Goal: Task Accomplishment & Management: Complete application form

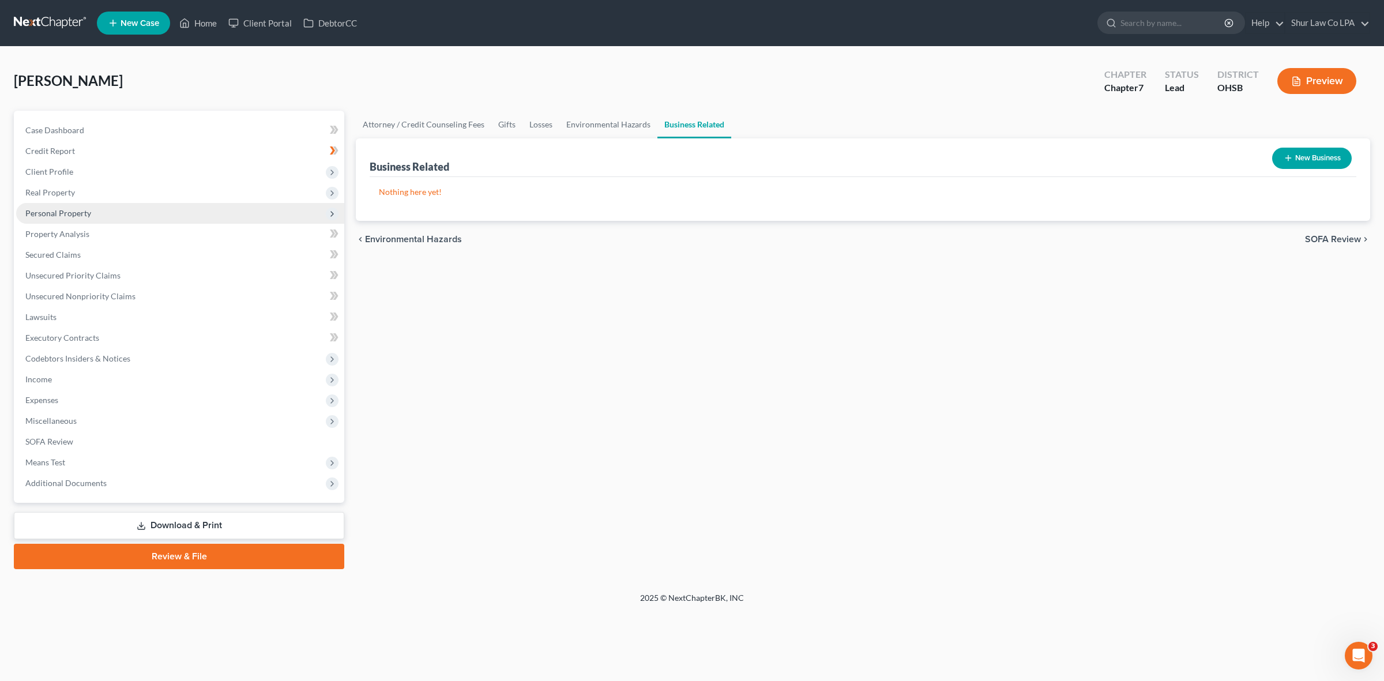
click at [92, 206] on span "Personal Property" at bounding box center [180, 213] width 328 height 21
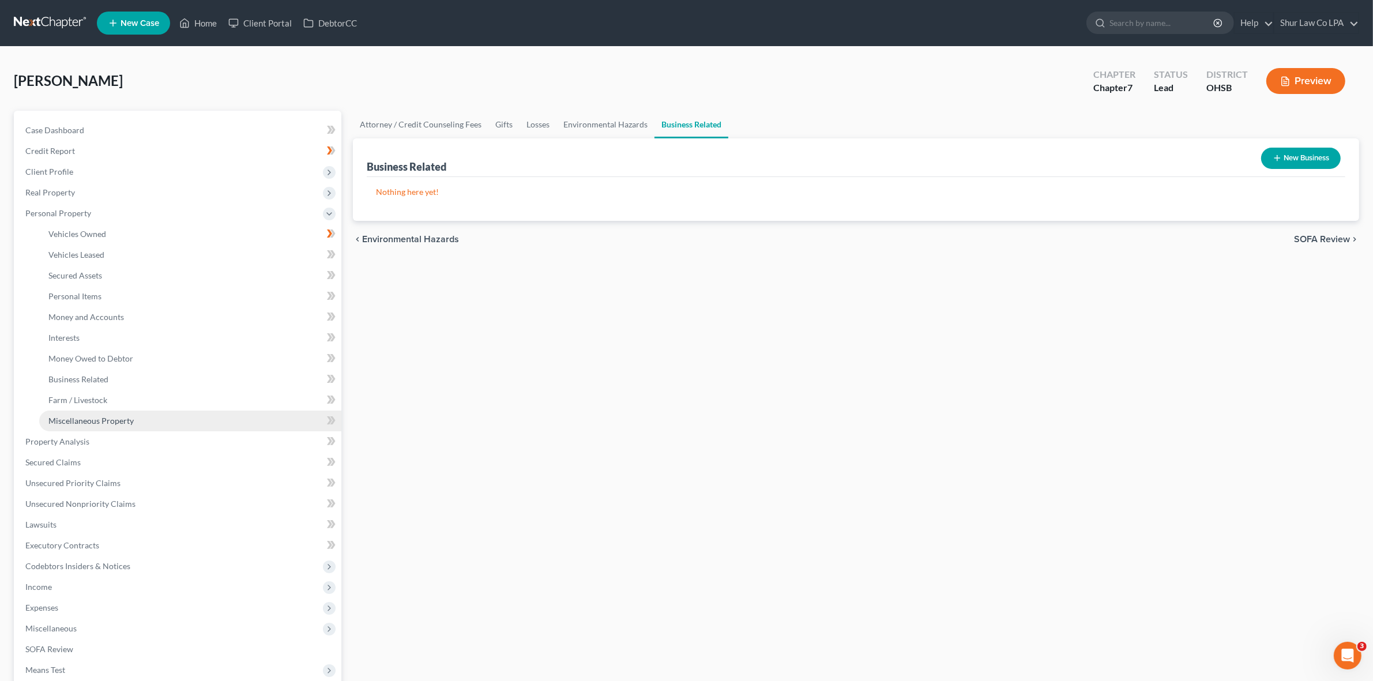
click at [93, 420] on span "Miscellaneous Property" at bounding box center [90, 421] width 85 height 10
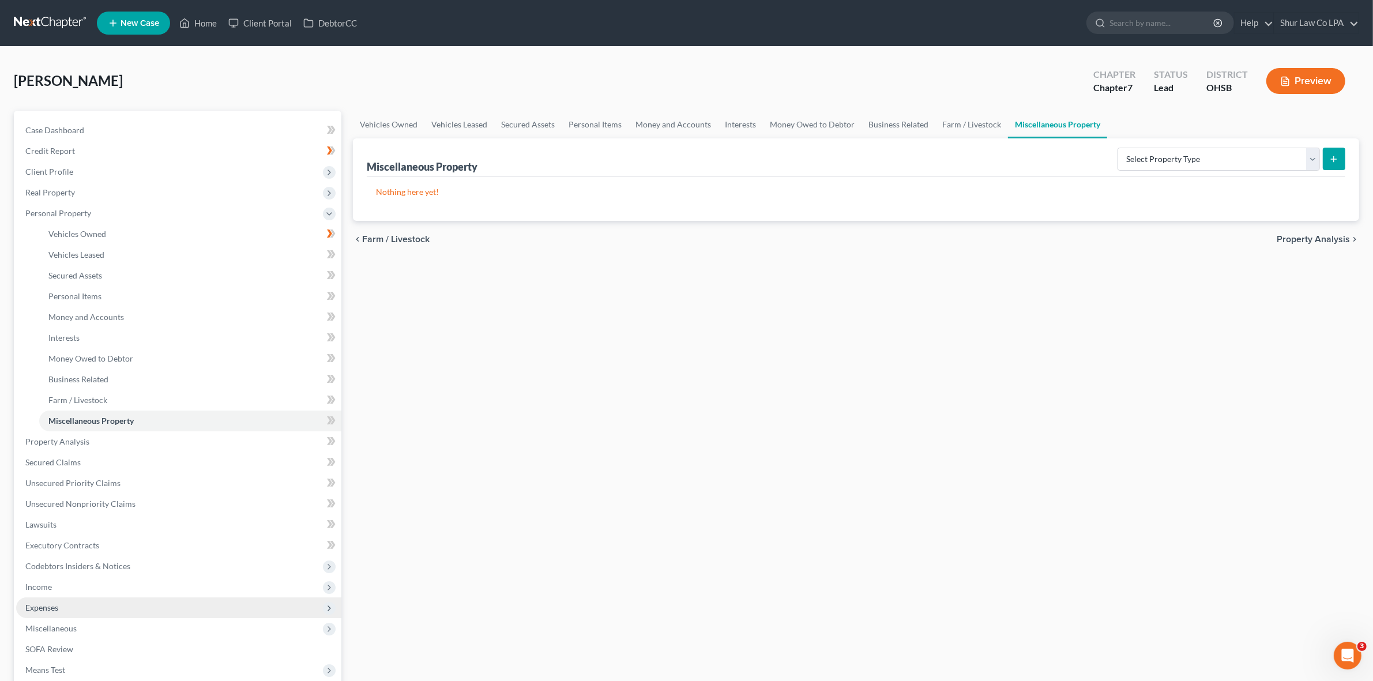
click at [59, 604] on span "Expenses" at bounding box center [178, 607] width 325 height 21
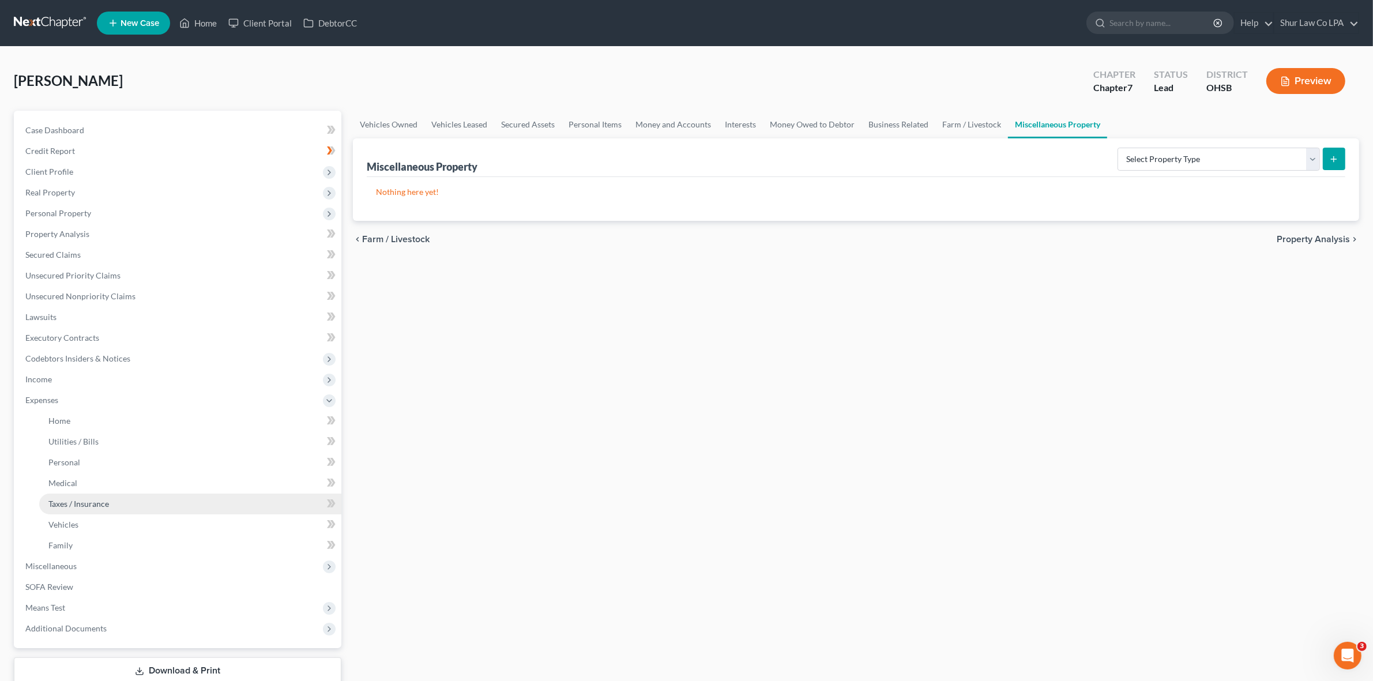
click at [94, 503] on span "Taxes / Insurance" at bounding box center [78, 504] width 61 height 10
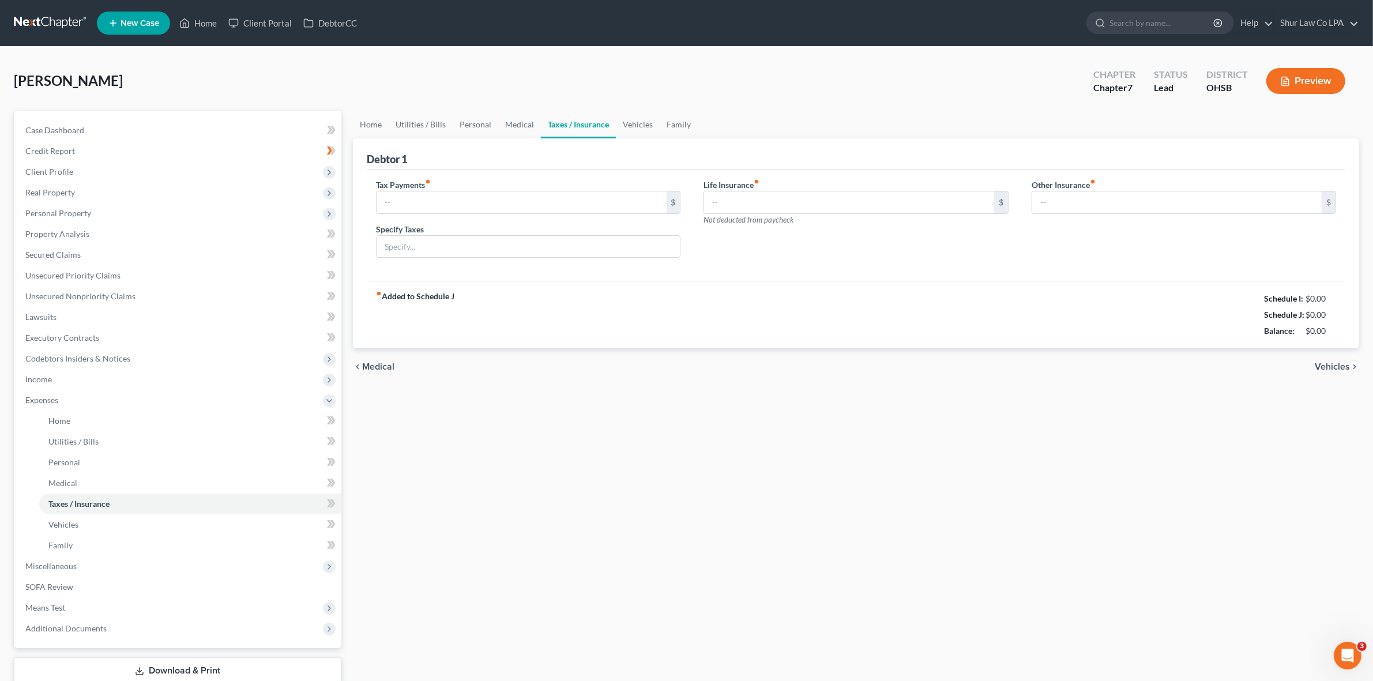
type input "0.00"
type input "165.00"
type input "Renter's Insurance"
type input "21.42"
drag, startPoint x: 1064, startPoint y: 454, endPoint x: 1050, endPoint y: 455, distance: 13.9
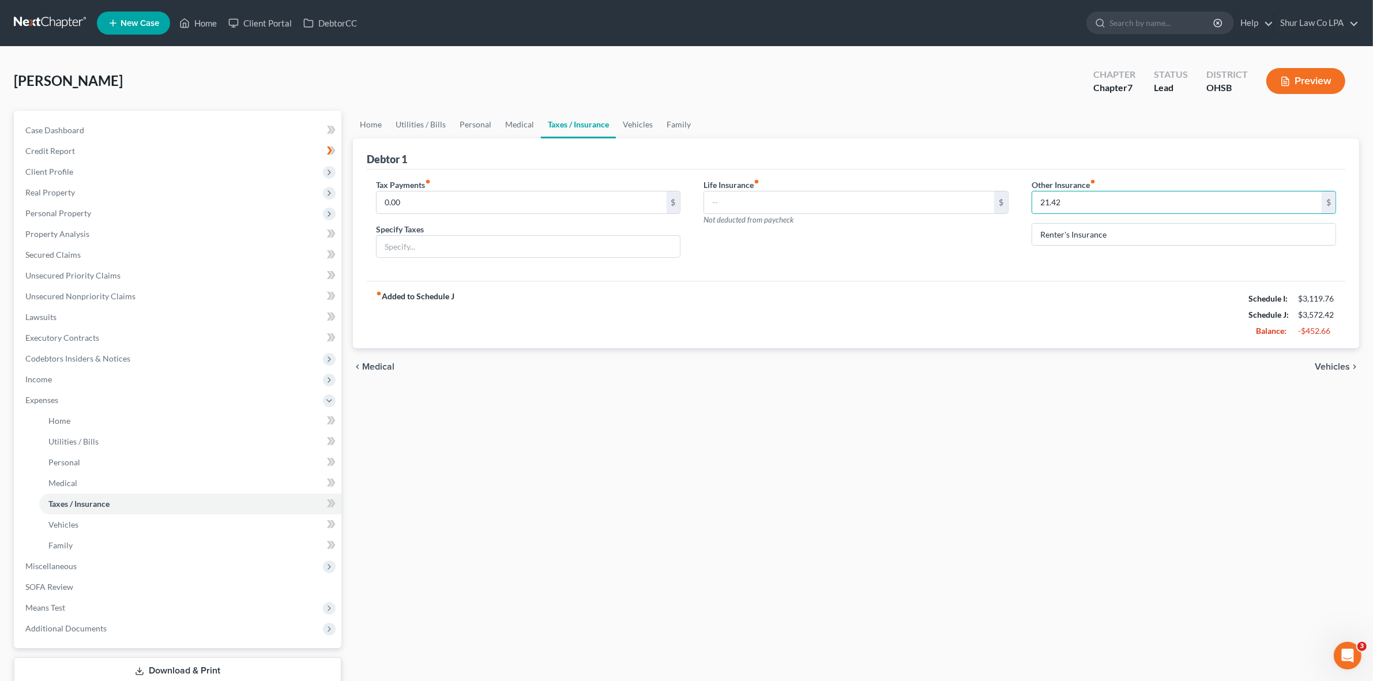
click at [1064, 454] on div "Home Utilities / Bills Personal Medical Taxes / Insurance Vehicles Family Debto…" at bounding box center [856, 413] width 1018 height 604
click at [966, 318] on div "fiber_manual_record Added to Schedule J Schedule I: $3,119.76 Schedule J: $3,57…" at bounding box center [856, 314] width 978 height 67
click at [108, 326] on link "Lawsuits" at bounding box center [178, 317] width 325 height 21
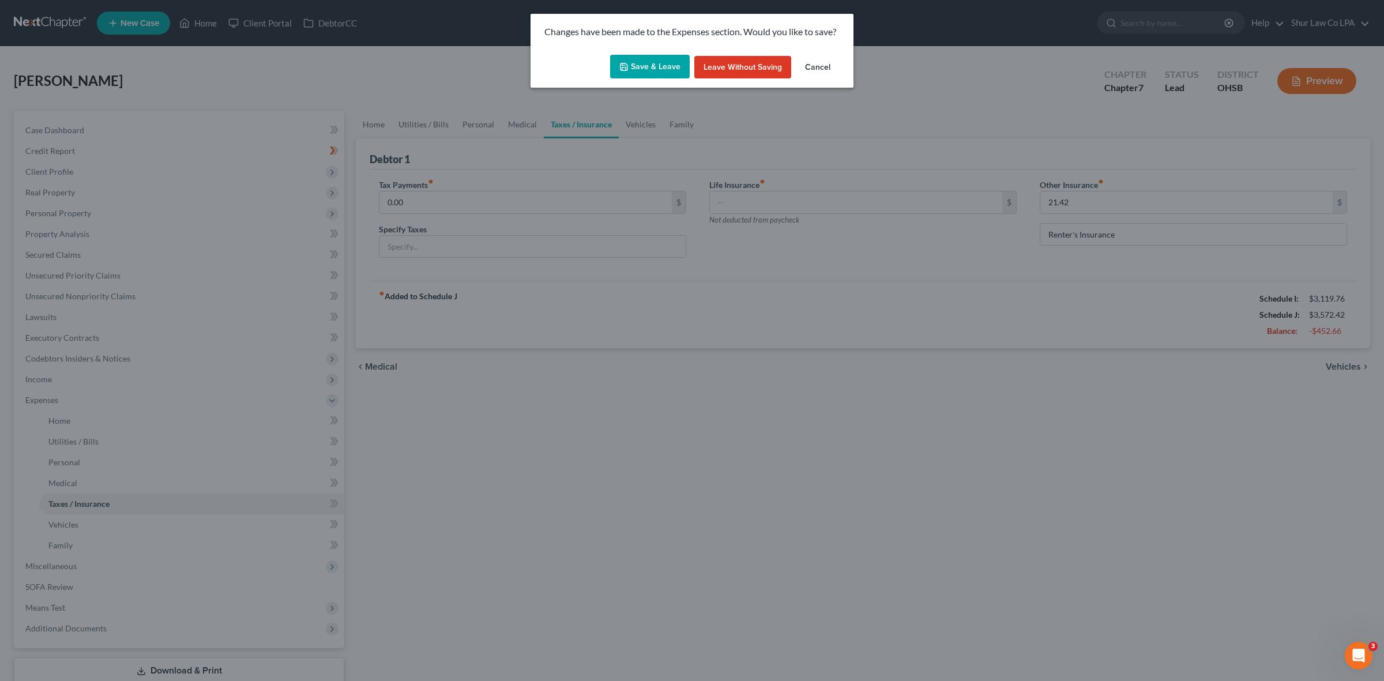
click at [627, 68] on icon "button" at bounding box center [623, 66] width 7 height 7
